Goal: Find specific page/section: Find specific page/section

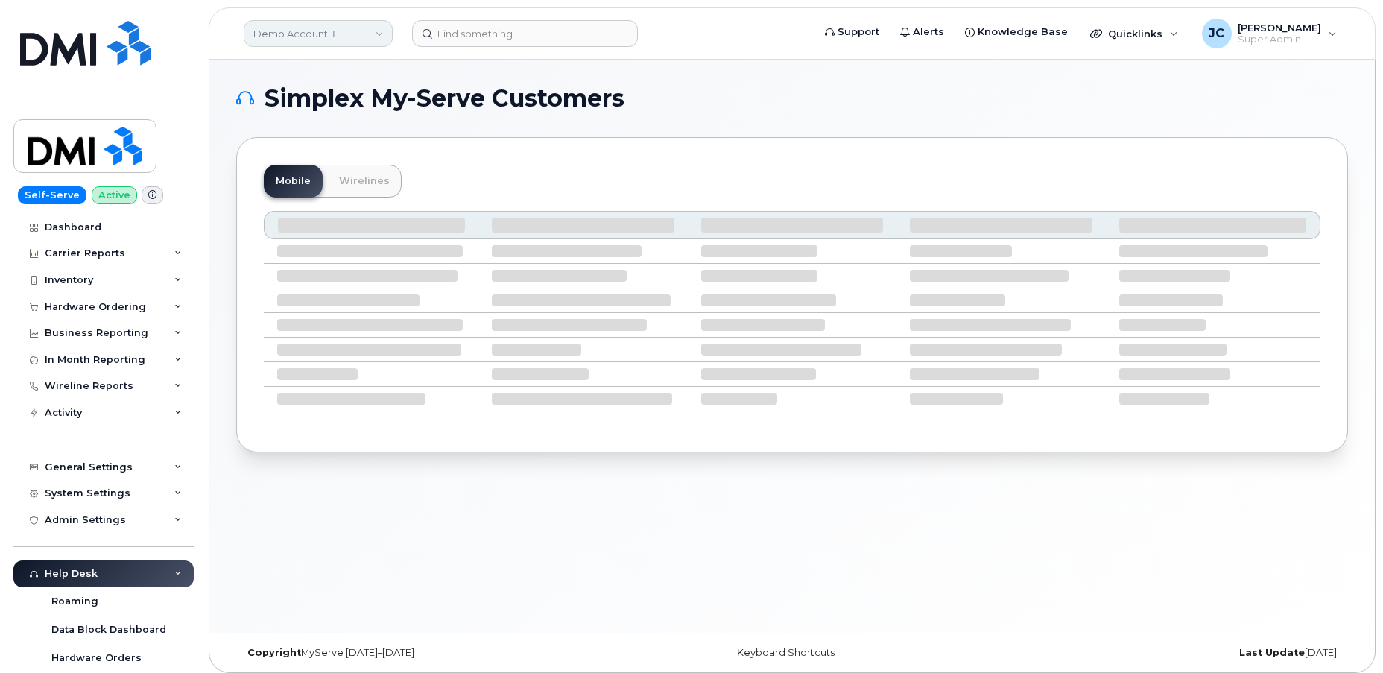
click at [282, 29] on link "Demo Account 1" at bounding box center [318, 33] width 149 height 27
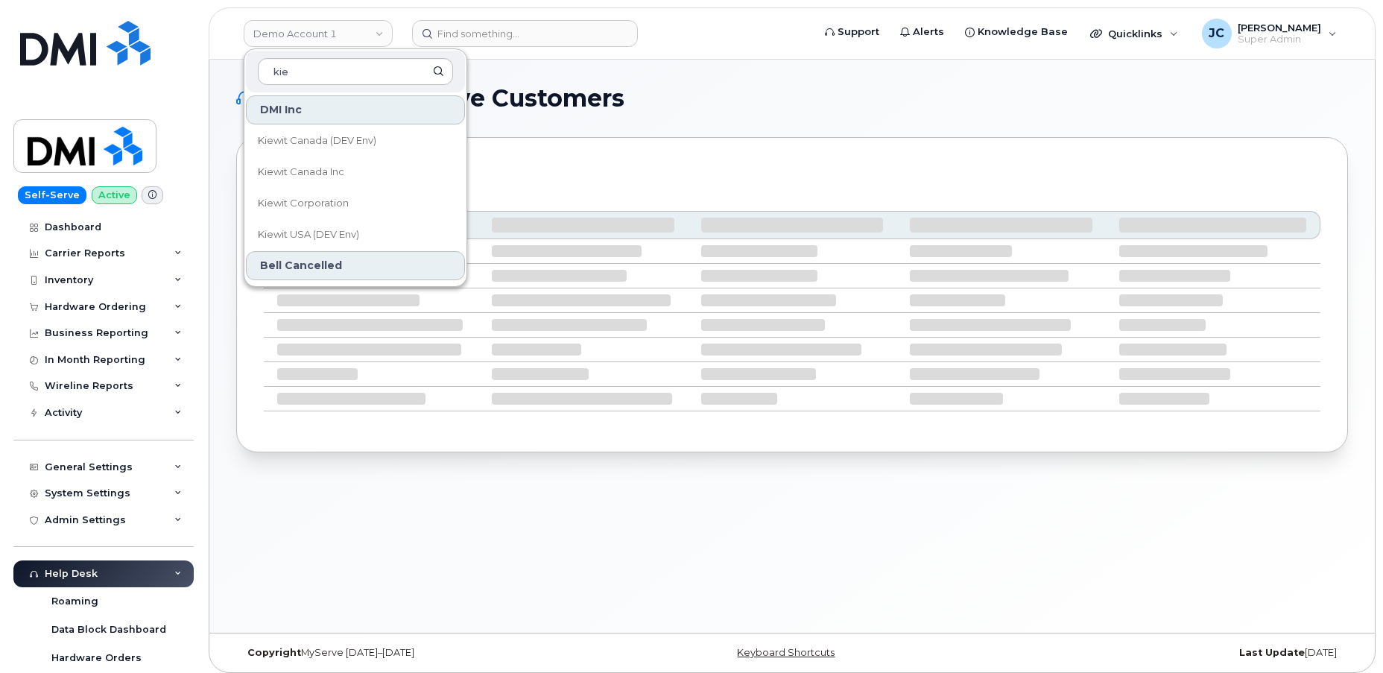
type input "kie"
click at [329, 201] on span "Kiewit Corporation" at bounding box center [303, 203] width 91 height 15
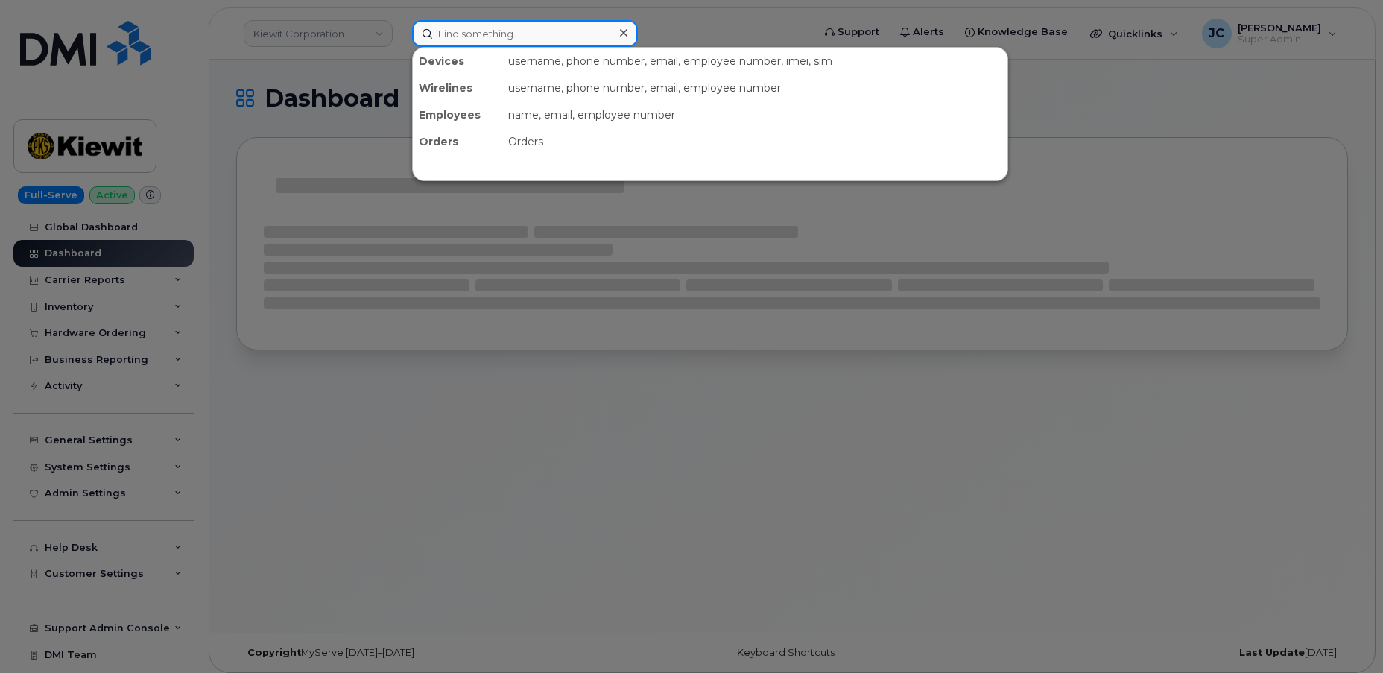
click at [469, 35] on input at bounding box center [525, 33] width 226 height 27
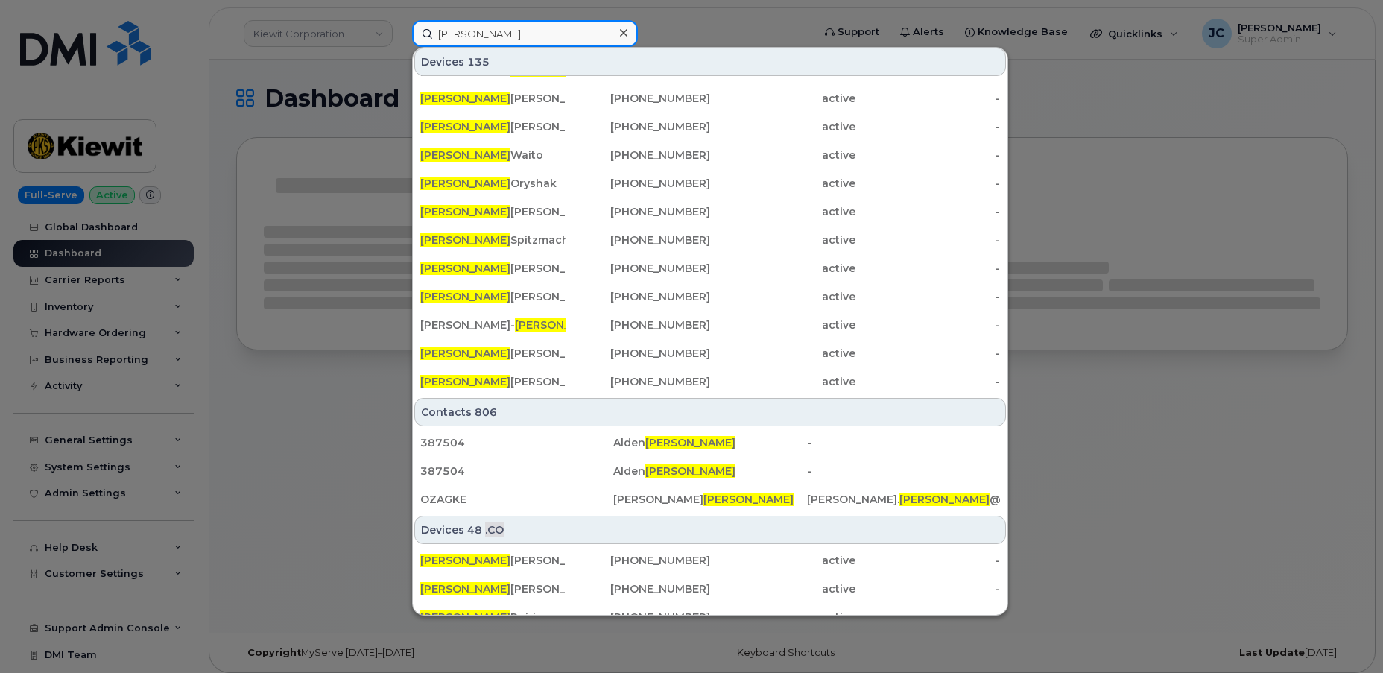
scroll to position [247, 0]
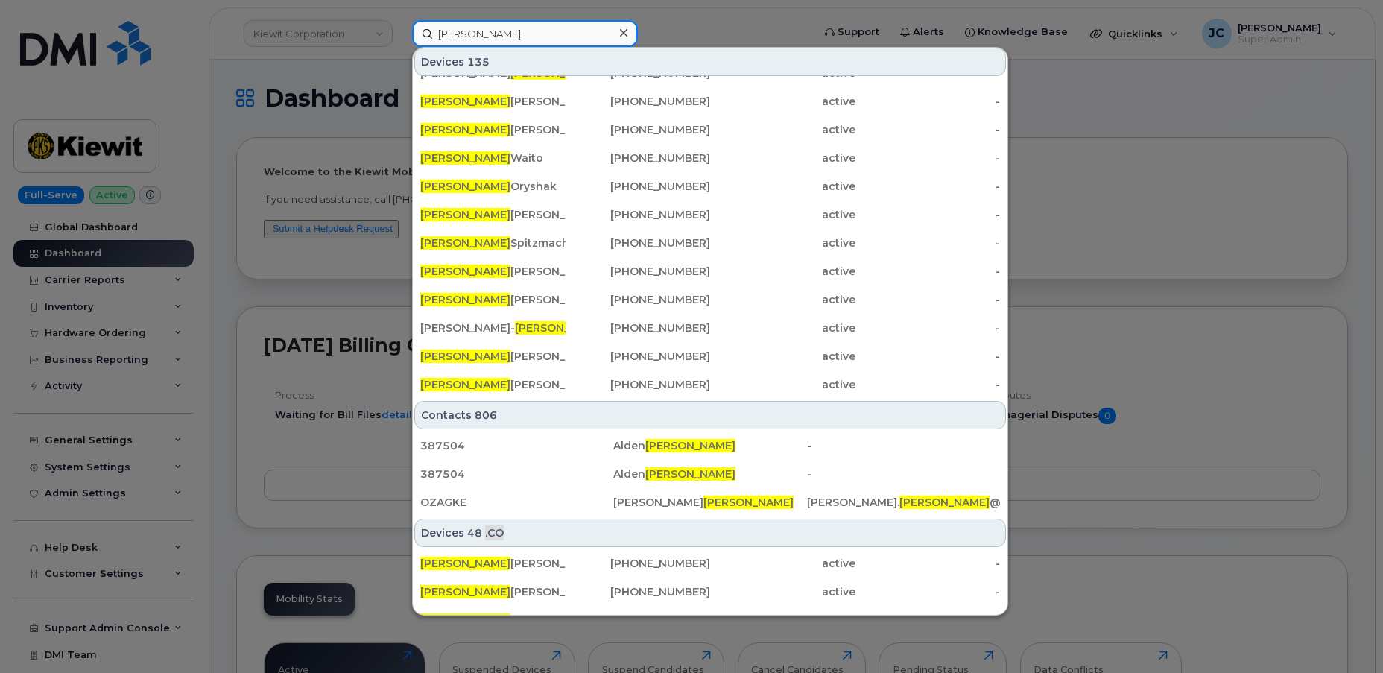
drag, startPoint x: 496, startPoint y: 37, endPoint x: 393, endPoint y: 33, distance: 103.7
click at [400, 33] on div "[PERSON_NAME] 135 [PERSON_NAME] [PHONE_NUMBER] active - [PERSON_NAME] [PHONE_NU…" at bounding box center [607, 33] width 414 height 27
paste input "236.330.6091"
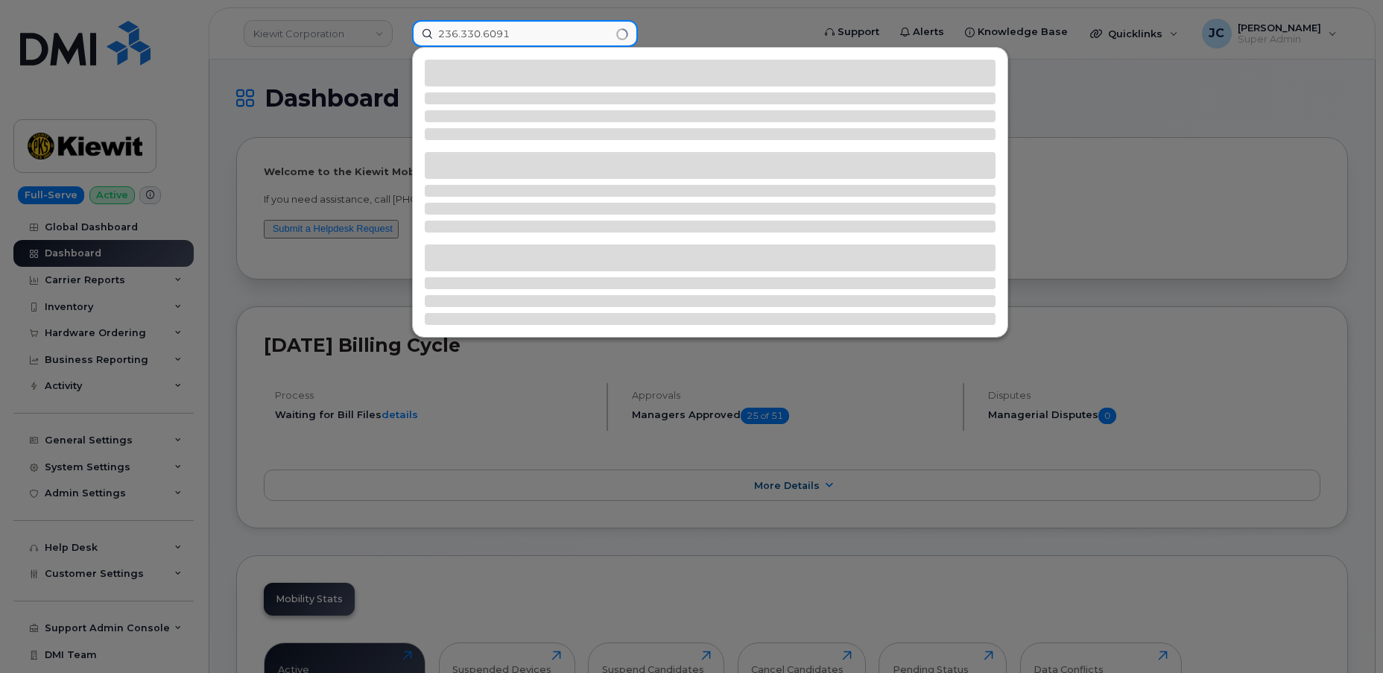
scroll to position [0, 0]
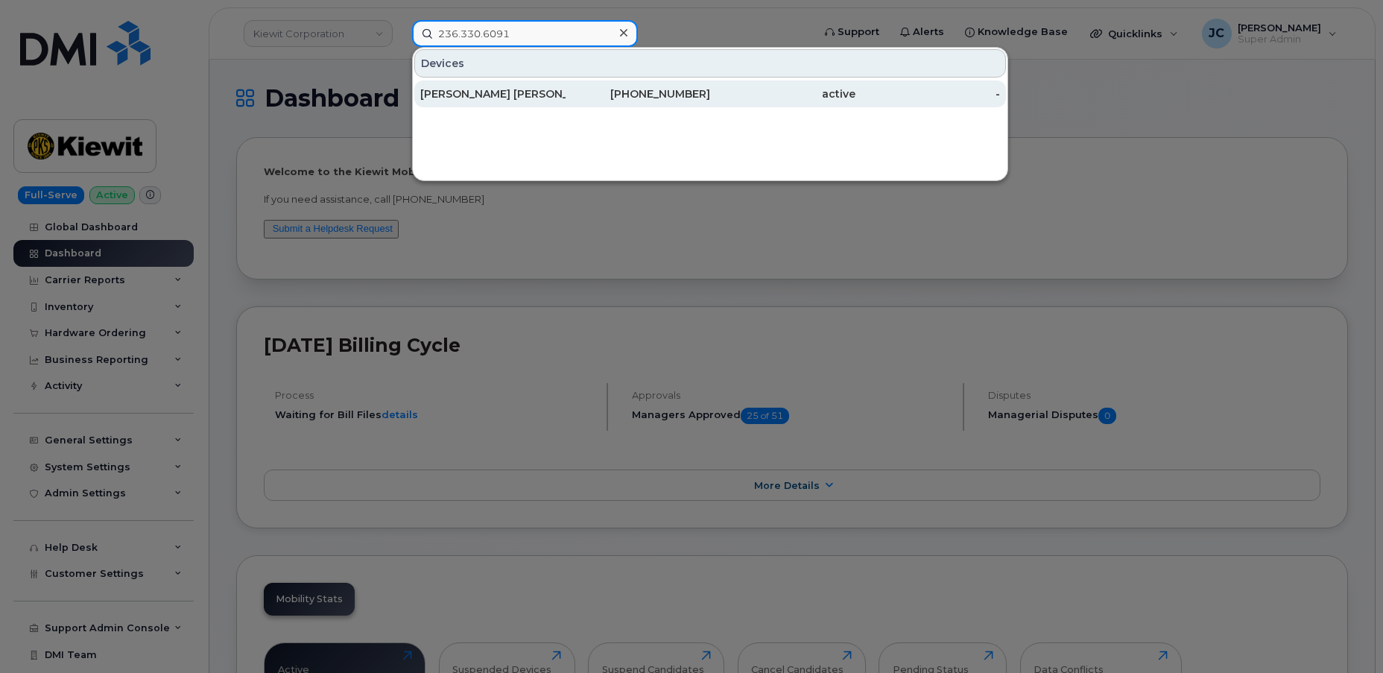
type input "236.330.6091"
click at [506, 93] on div "Braden Ven De Velde" at bounding box center [492, 93] width 145 height 15
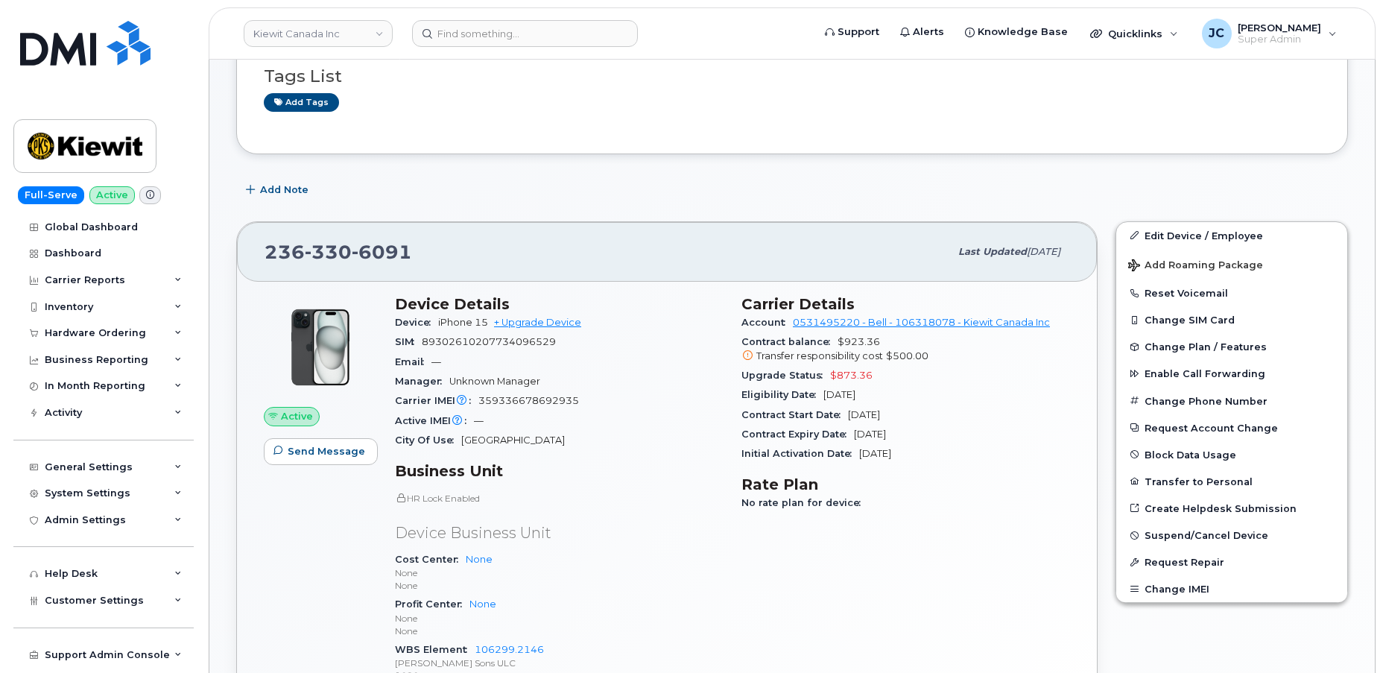
scroll to position [67, 0]
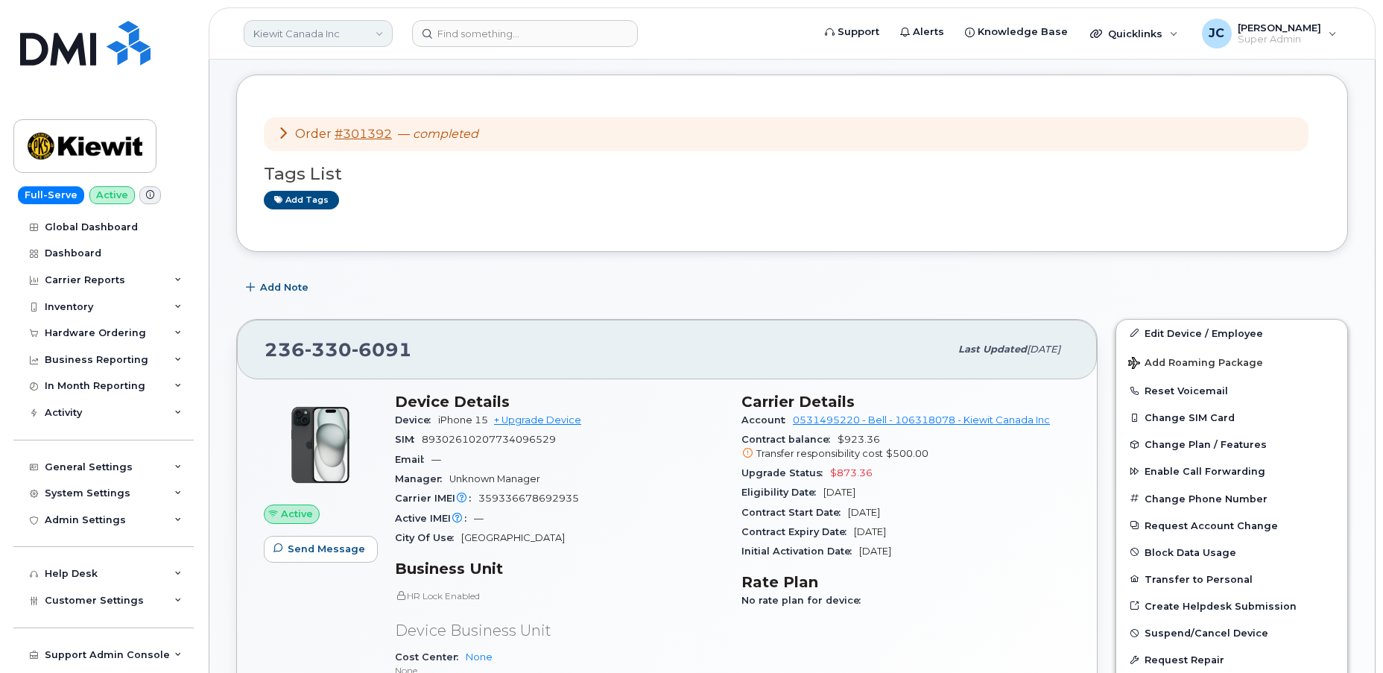
click at [321, 34] on link "Kiewit Canada Inc" at bounding box center [318, 33] width 149 height 27
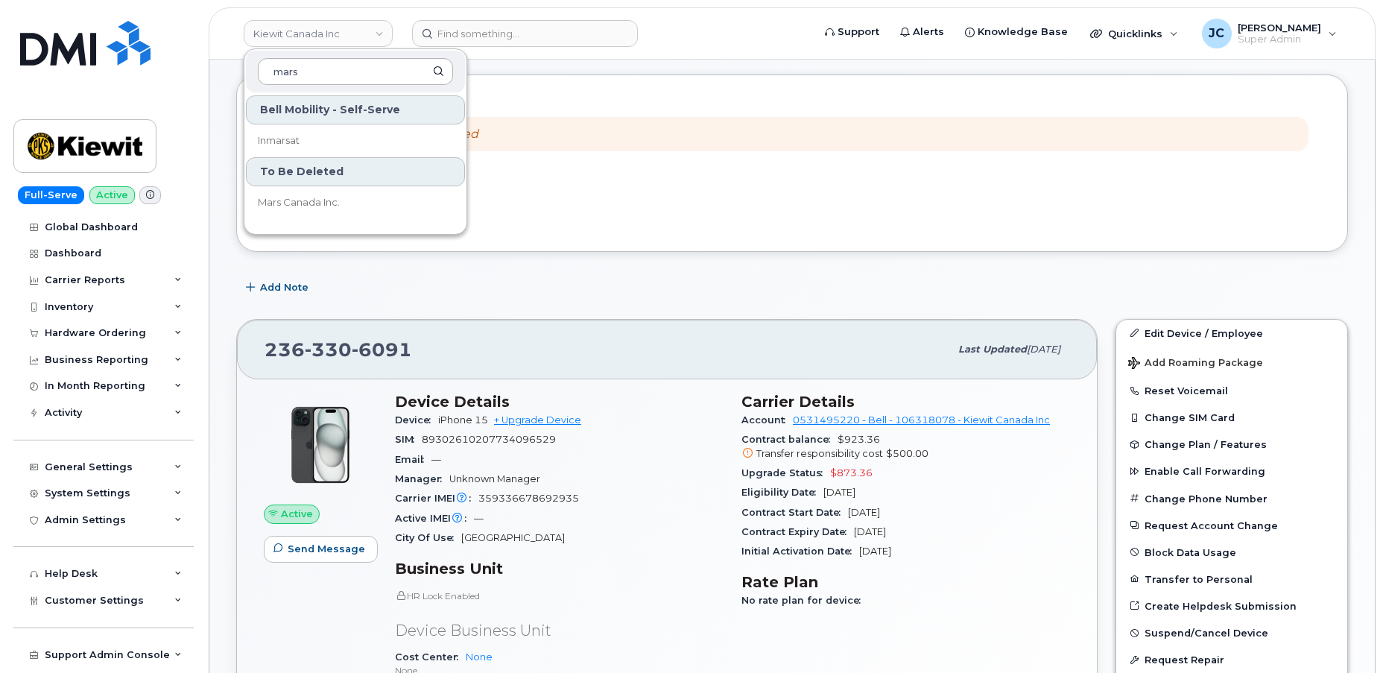
click at [316, 69] on input "mars" at bounding box center [355, 71] width 195 height 27
type input "mars"
drag, startPoint x: 310, startPoint y: 73, endPoint x: 182, endPoint y: 91, distance: 129.5
click at [209, 60] on div "Kiewit Canada Inc mars Bell Mobility - Self-Serve Inmarsat To Be Deleted Mars C…" at bounding box center [792, 33] width 1167 height 52
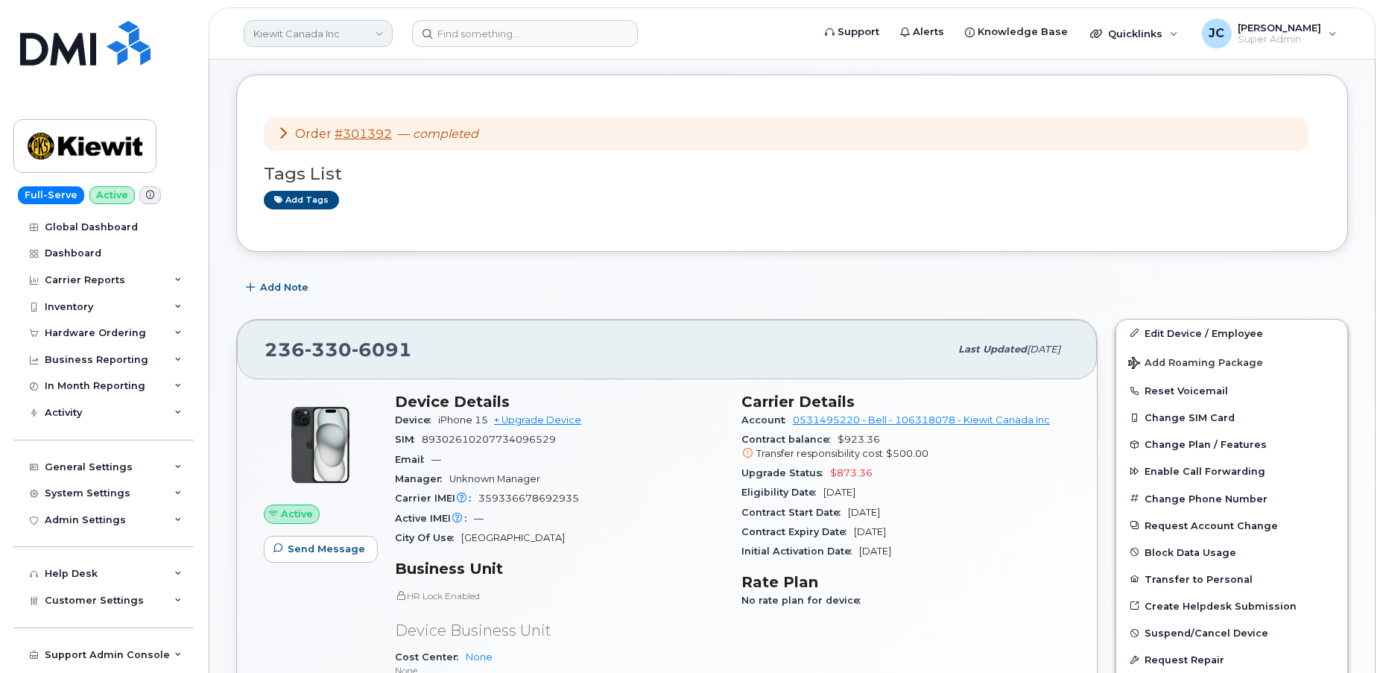
click at [377, 29] on link "Kiewit Canada Inc" at bounding box center [318, 33] width 149 height 27
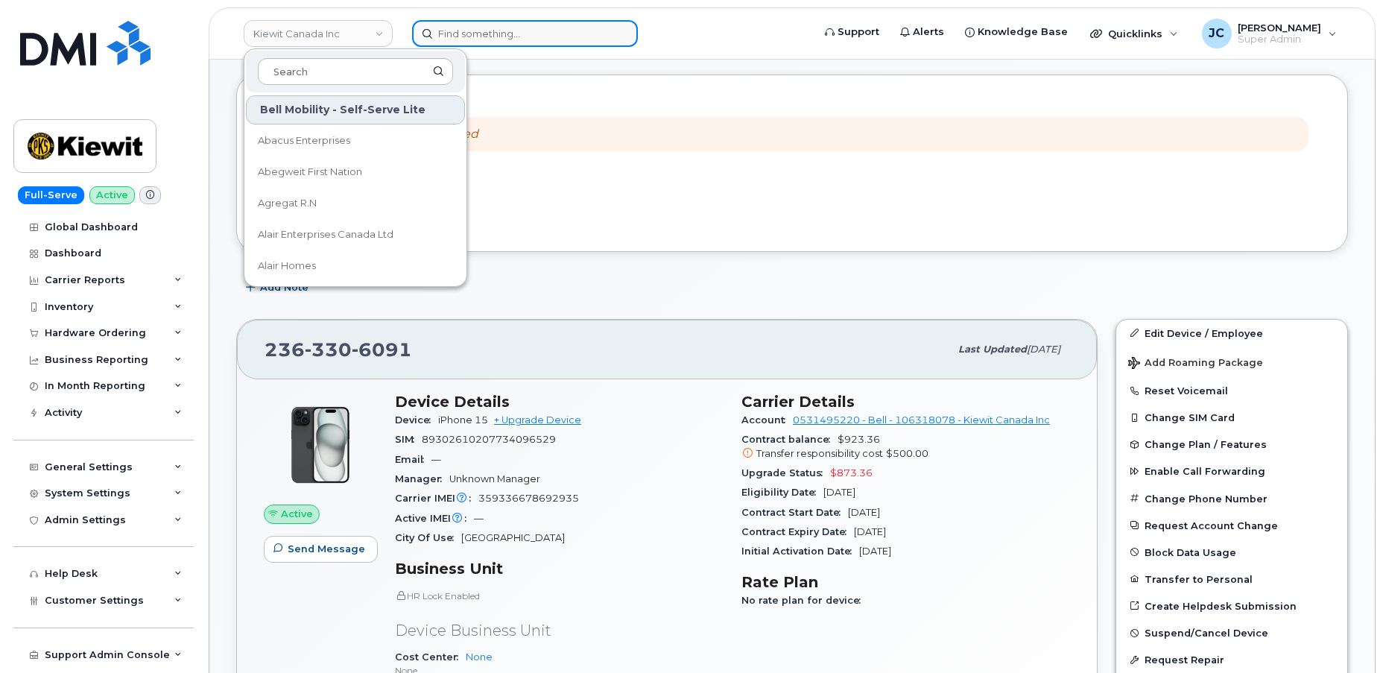
click at [496, 37] on input at bounding box center [525, 33] width 226 height 27
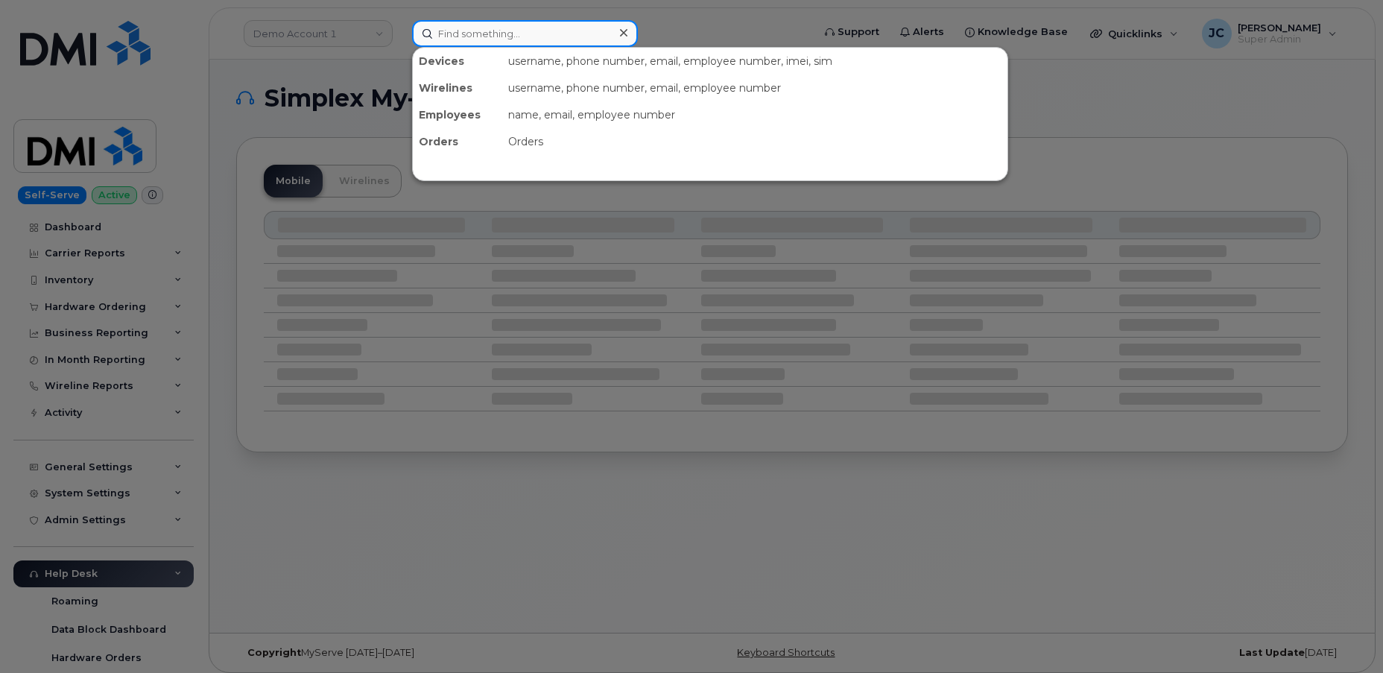
click at [469, 35] on input at bounding box center [525, 33] width 226 height 27
paste input "703.381.7114"
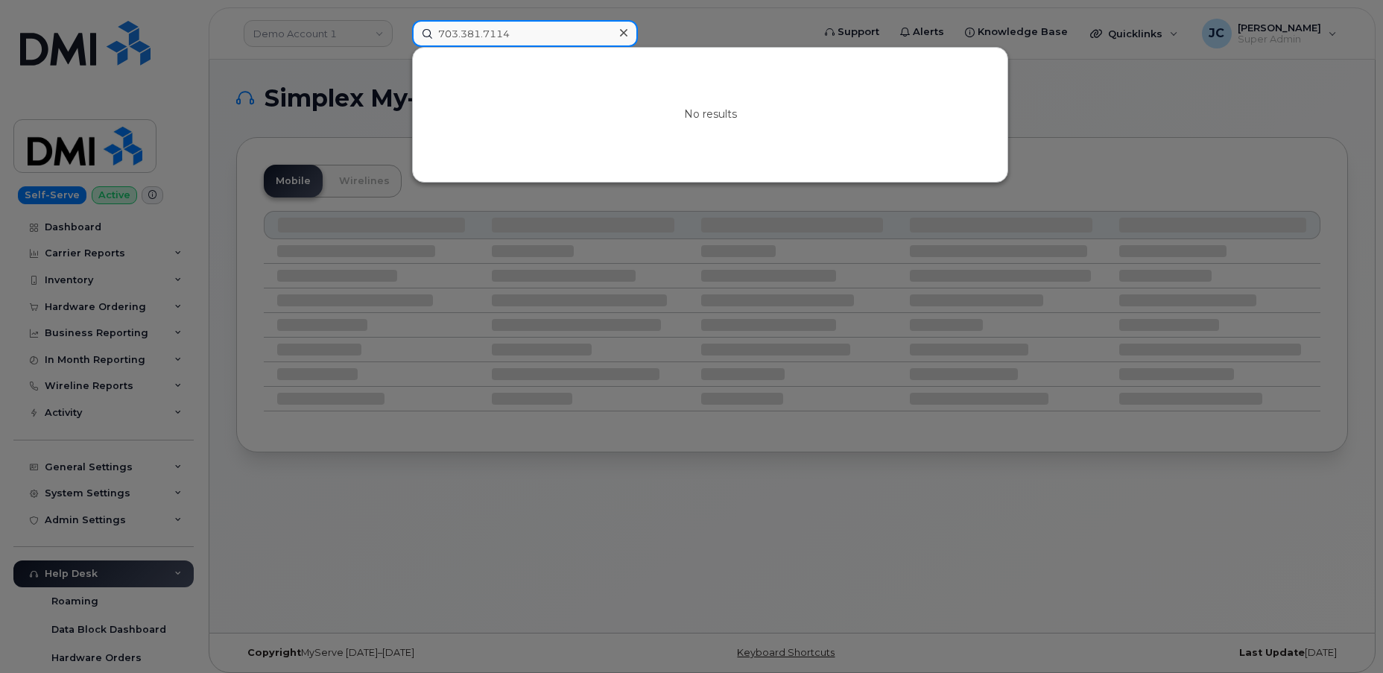
type input "703.381.7114"
click at [626, 37] on icon at bounding box center [623, 33] width 7 height 12
